Goal: Task Accomplishment & Management: Use online tool/utility

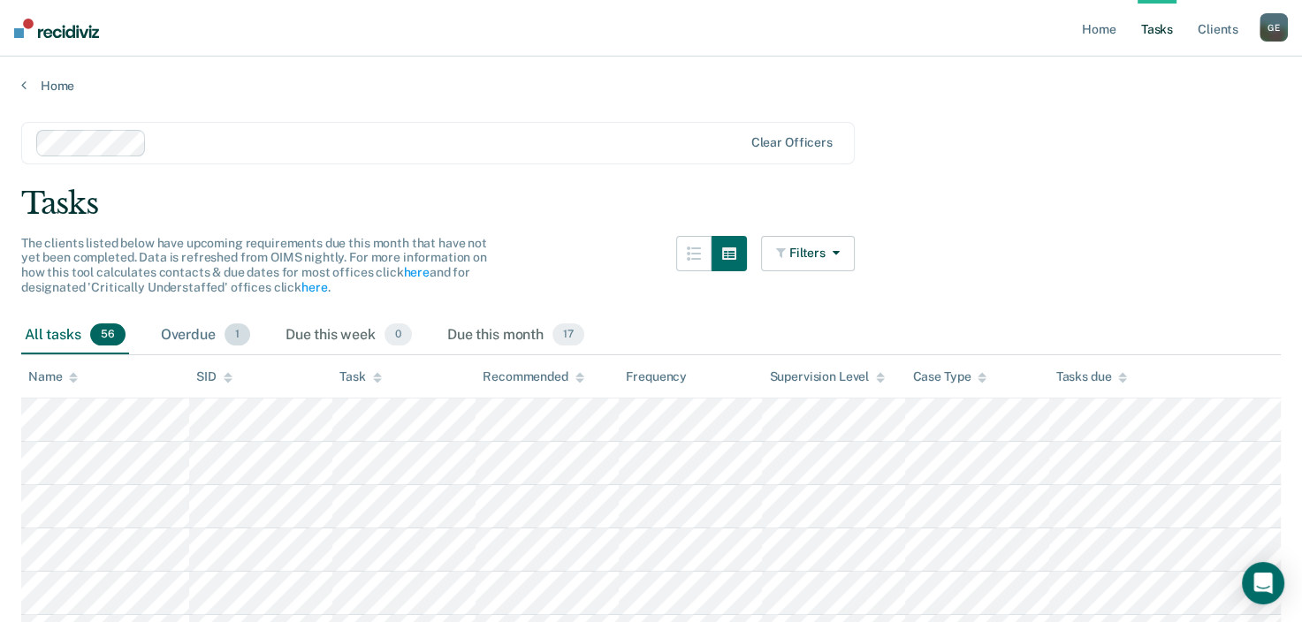
click at [218, 331] on div "Overdue 1" at bounding box center [205, 335] width 96 height 39
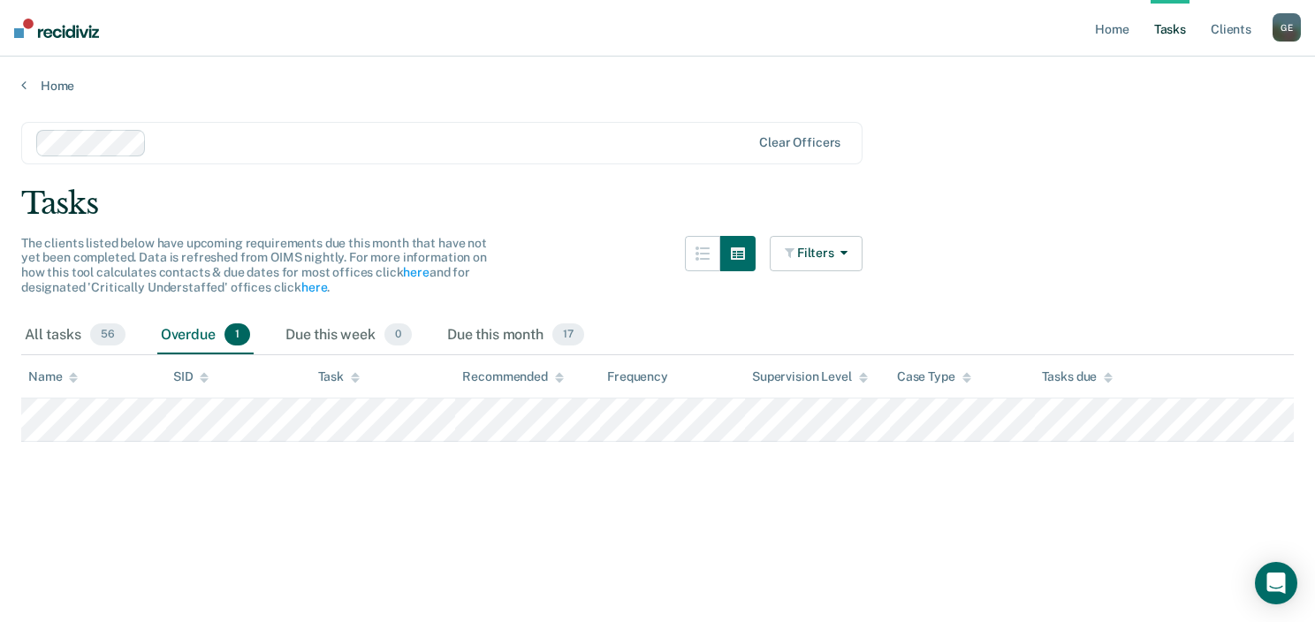
click at [218, 331] on div "Overdue 1" at bounding box center [205, 335] width 96 height 39
click at [103, 333] on span "56" at bounding box center [107, 334] width 35 height 23
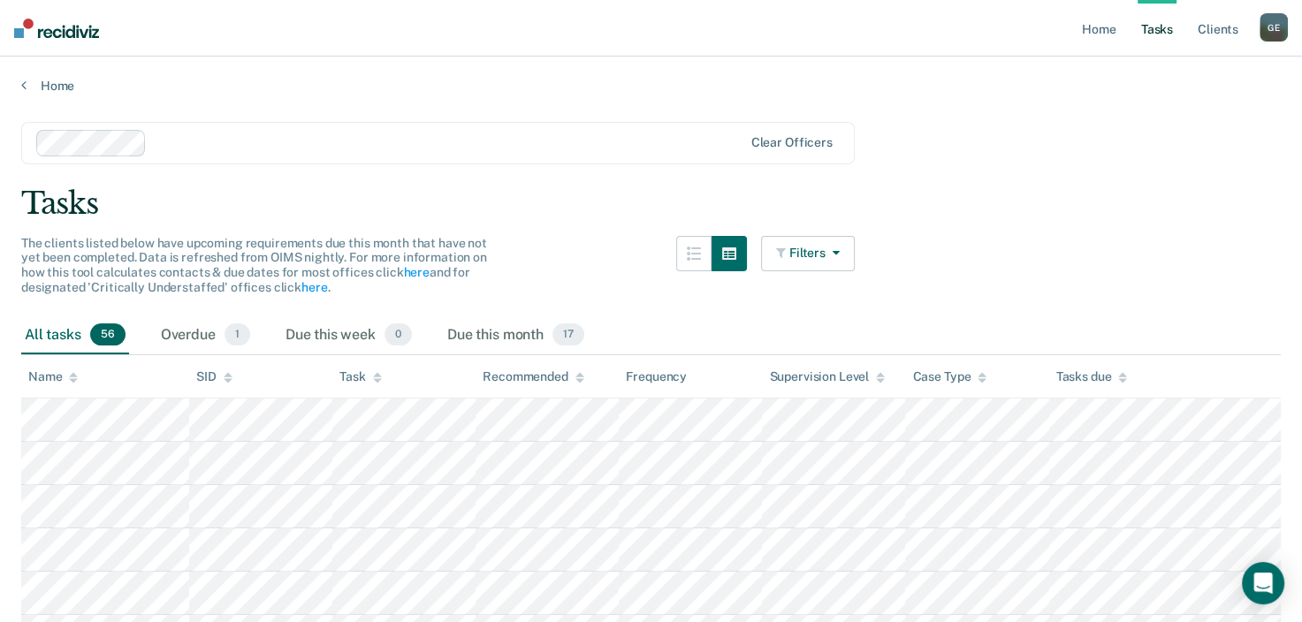
click at [824, 260] on button "Filters" at bounding box center [808, 253] width 94 height 35
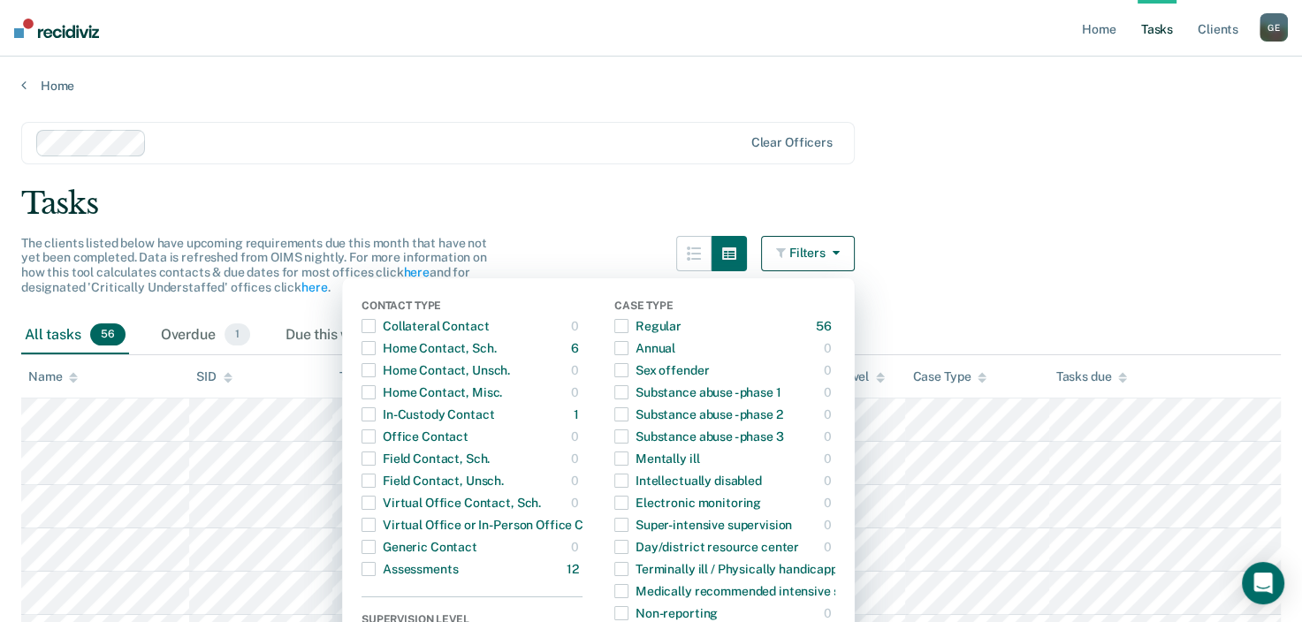
click at [824, 261] on button "Filters" at bounding box center [808, 253] width 94 height 35
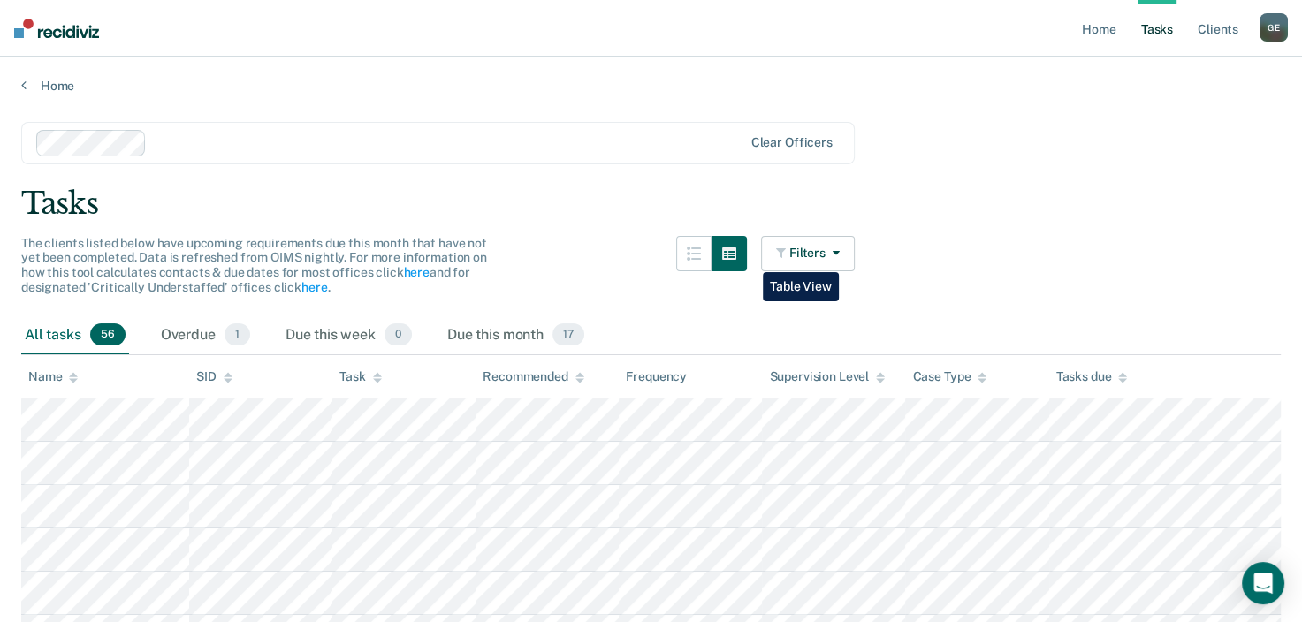
click at [747, 262] on button "button" at bounding box center [728, 253] width 35 height 35
click at [736, 257] on icon "button" at bounding box center [729, 253] width 14 height 12
click at [701, 255] on icon "button" at bounding box center [694, 254] width 14 height 14
